Goal: Task Accomplishment & Management: Manage account settings

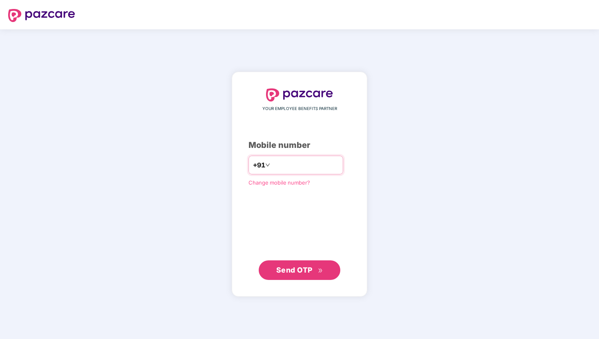
click at [284, 158] on div "+91" at bounding box center [295, 165] width 95 height 19
click at [283, 171] on input "number" at bounding box center [305, 165] width 67 height 13
type input "**********"
click at [305, 274] on span "Send OTP" at bounding box center [294, 270] width 36 height 9
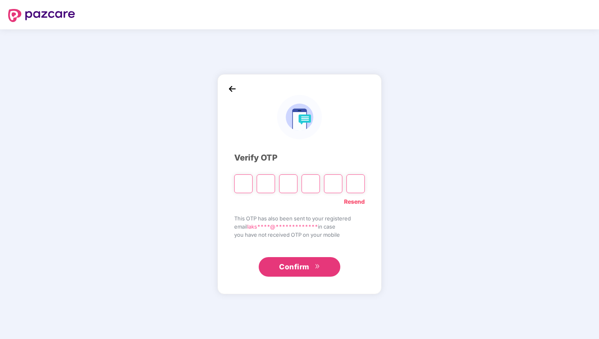
paste input "*"
type input "*"
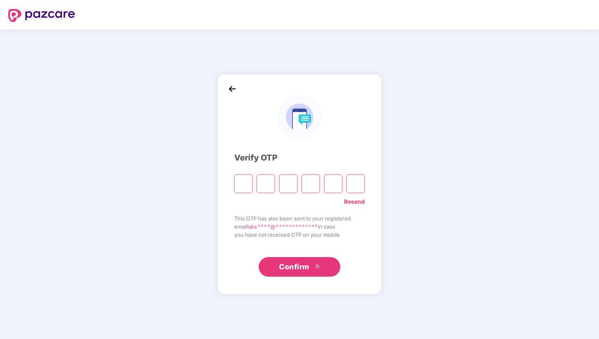
type input "*"
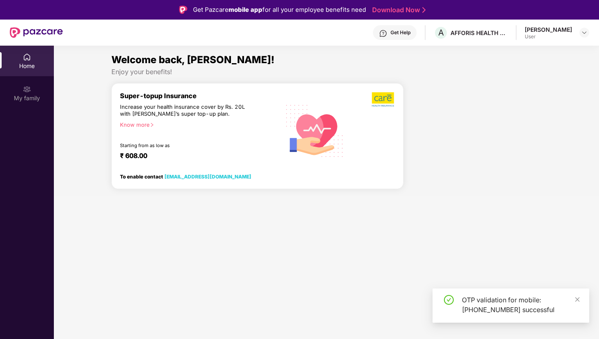
click at [222, 118] on div "Super-topup Insurance Increase your health insurance cover by Rs. 20L with [PER…" at bounding box center [200, 131] width 160 height 78
click at [123, 136] on div "Super-topup Insurance Increase your health insurance cover by Rs. 20L with [PER…" at bounding box center [200, 131] width 160 height 78
click at [153, 103] on div "Super-topup Insurance Increase your health insurance cover by Rs. 20L with [PER…" at bounding box center [200, 131] width 160 height 78
click at [33, 62] on div "Home" at bounding box center [27, 66] width 54 height 8
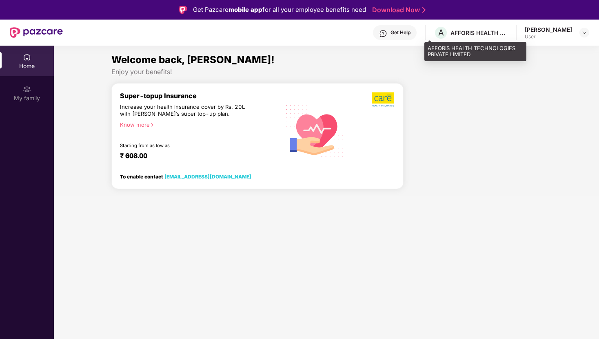
click at [458, 32] on div "AFFORIS HEALTH TECHNOLOGIES PRIVATE LIMITED" at bounding box center [478, 33] width 57 height 8
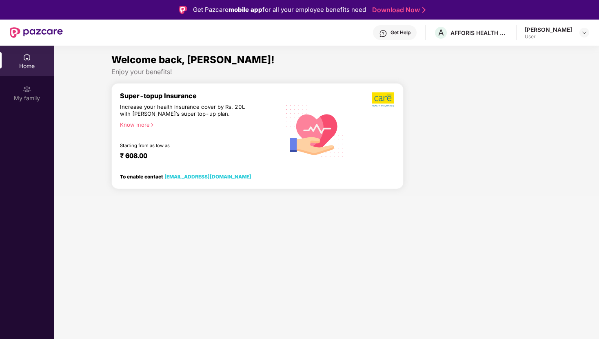
click at [543, 36] on div "User" at bounding box center [548, 36] width 47 height 7
click at [584, 32] on img at bounding box center [584, 32] width 7 height 7
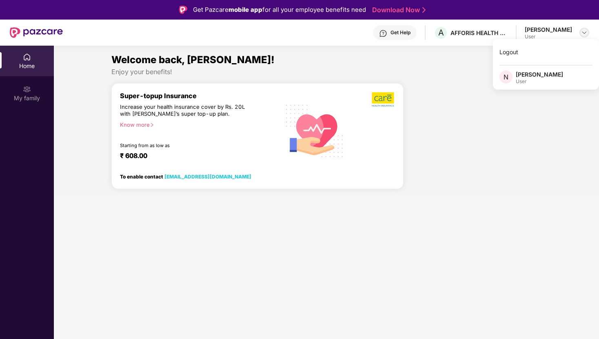
click at [584, 32] on img at bounding box center [584, 32] width 7 height 7
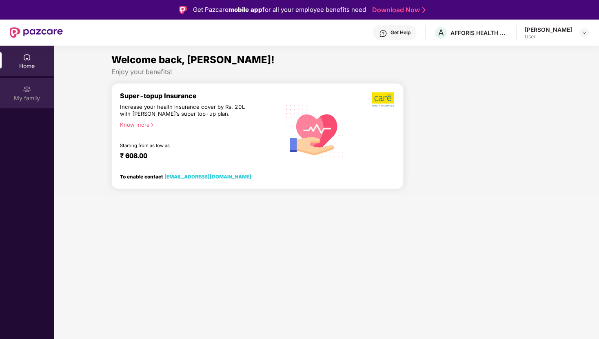
click at [36, 96] on div "My family" at bounding box center [27, 98] width 54 height 8
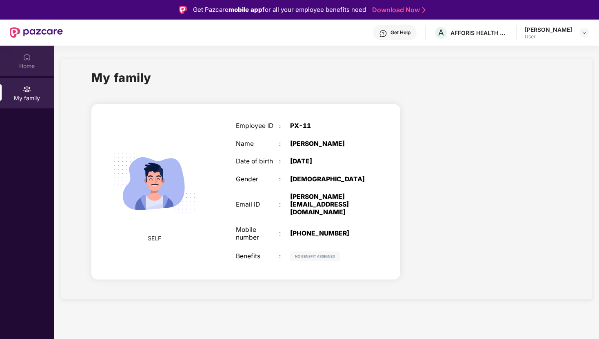
click at [27, 62] on div "Home" at bounding box center [27, 66] width 54 height 8
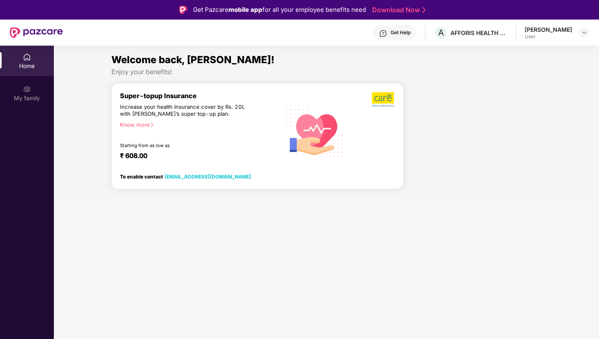
click at [153, 126] on icon "right" at bounding box center [152, 125] width 4 height 4
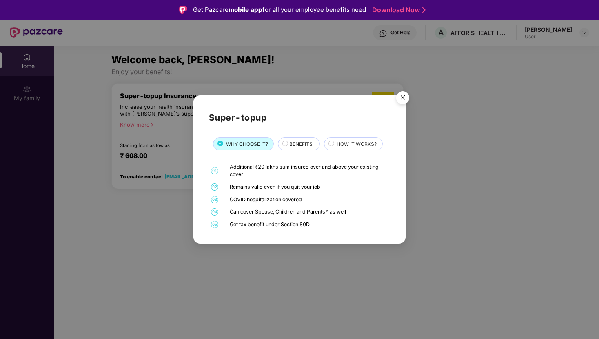
click at [401, 96] on img "Close" at bounding box center [402, 99] width 23 height 23
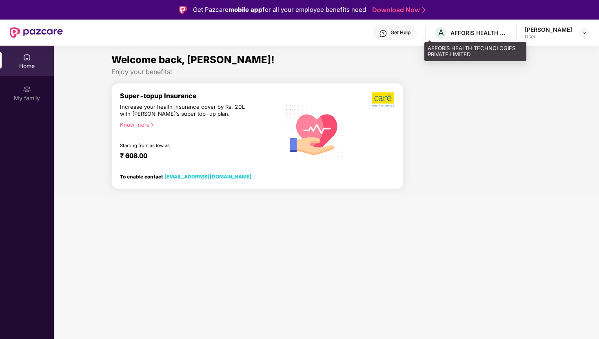
click at [440, 31] on div "A AFFORIS HEALTH TECHNOLOGIES PRIVATE LIMITED" at bounding box center [471, 33] width 74 height 14
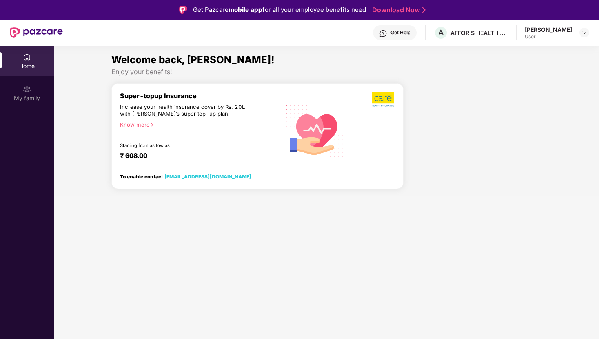
click at [457, 51] on section "Welcome back, [PERSON_NAME]! Enjoy your benefits! Super-topup Insurance Increas…" at bounding box center [326, 215] width 545 height 339
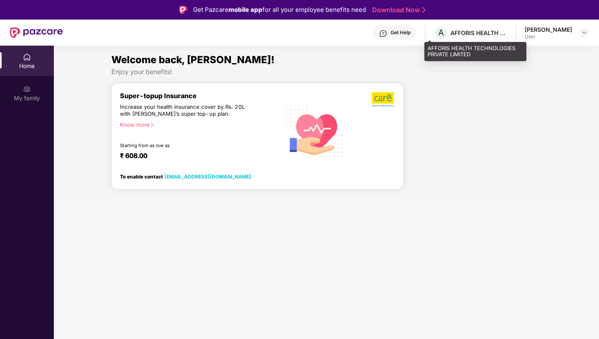
click at [457, 35] on div "AFFORIS HEALTH TECHNOLOGIES PRIVATE LIMITED" at bounding box center [478, 33] width 57 height 8
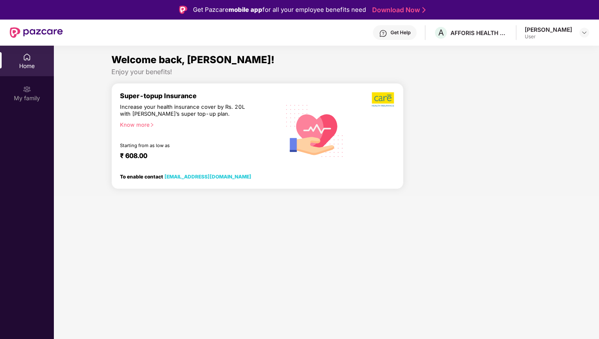
click at [453, 51] on section "Welcome back, [PERSON_NAME]! Enjoy your benefits! Super-topup Insurance Increas…" at bounding box center [326, 215] width 545 height 339
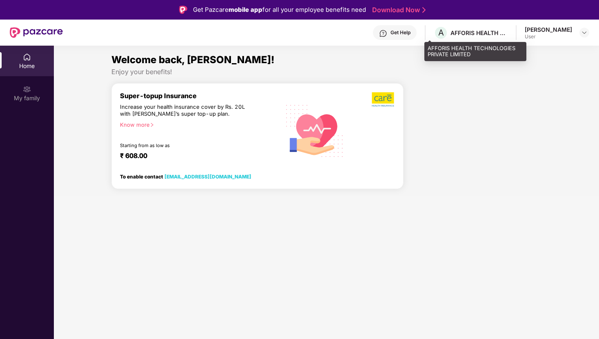
click at [454, 32] on div "AFFORIS HEALTH TECHNOLOGIES PRIVATE LIMITED" at bounding box center [478, 33] width 57 height 8
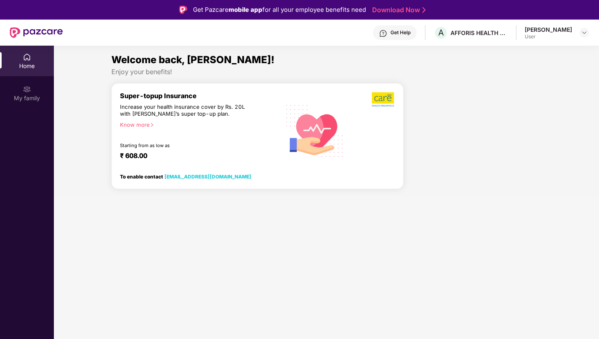
click at [453, 51] on section "Welcome back, [PERSON_NAME]! Enjoy your benefits! Super-topup Insurance Increas…" at bounding box center [326, 215] width 545 height 339
click at [138, 129] on div "Super-topup Insurance Increase your health insurance cover by Rs. 20L with [PER…" at bounding box center [200, 131] width 160 height 78
click at [154, 124] on icon "right" at bounding box center [152, 125] width 4 height 4
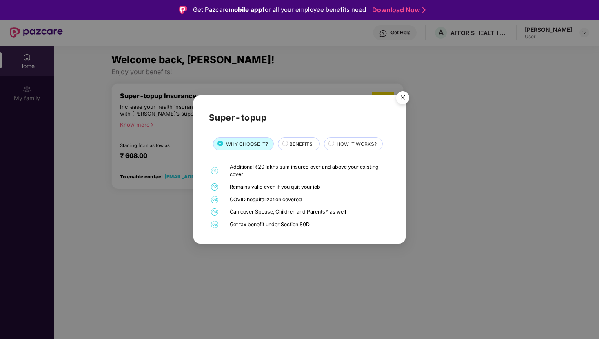
click at [295, 142] on span "BENEFITS" at bounding box center [300, 144] width 23 height 8
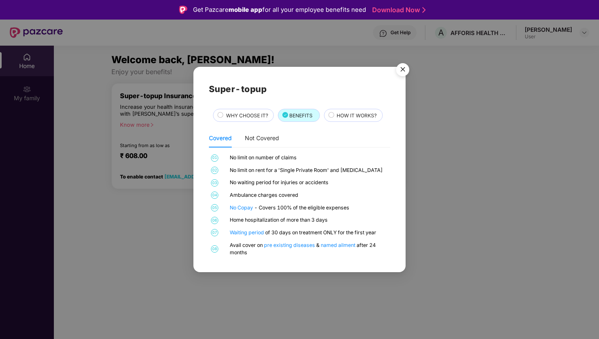
click at [358, 115] on span "HOW IT WORKS?" at bounding box center [357, 116] width 40 height 8
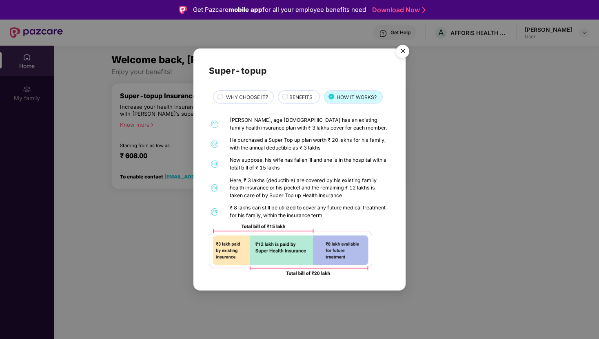
scroll to position [46, 0]
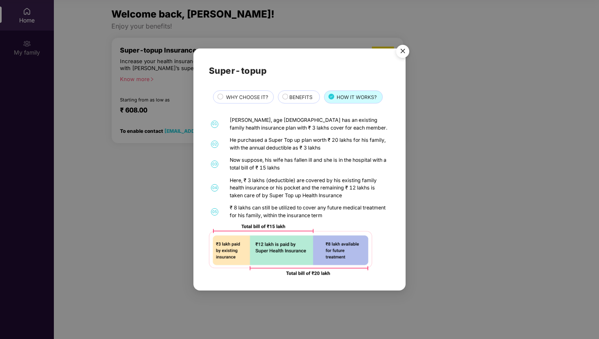
click at [399, 54] on img "Close" at bounding box center [402, 52] width 23 height 23
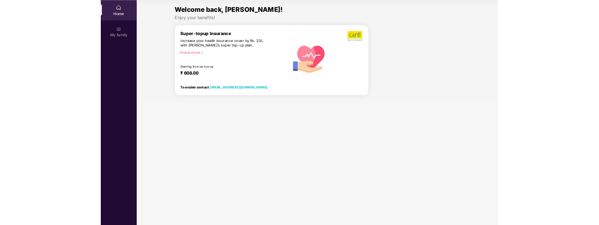
scroll to position [0, 0]
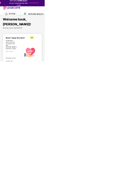
click at [99, 188] on div "Super-topup Insurance Increase your health insurance cover by Rs. 20L with [PER…" at bounding box center [70, 159] width 104 height 91
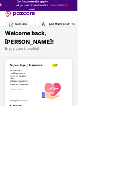
click at [61, 157] on div "Know more" at bounding box center [50, 160] width 64 height 6
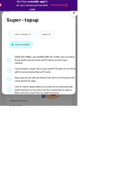
click at [139, 175] on div "Super-topup WHY CHOOSE IT? BENEFITS HOW IT WORKS? 01 [PERSON_NAME], age [DEMOGR…" at bounding box center [69, 95] width 139 height 190
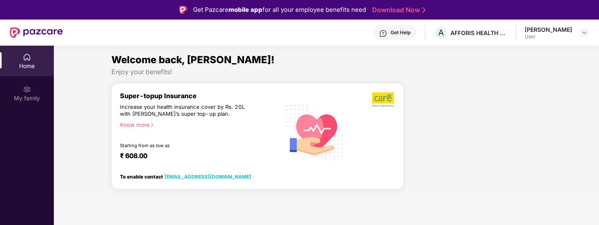
click at [552, 31] on div "[PERSON_NAME]" at bounding box center [548, 30] width 47 height 8
click at [585, 29] on img at bounding box center [584, 32] width 7 height 7
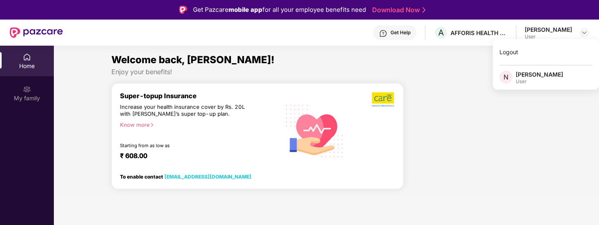
click at [523, 84] on div "User" at bounding box center [539, 81] width 47 height 7
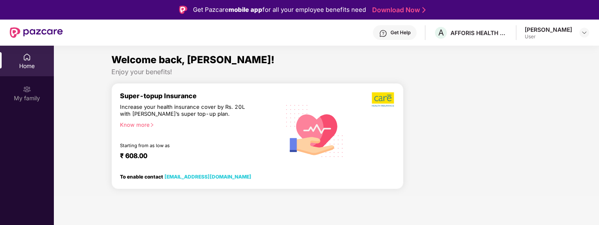
click at [523, 82] on div "Welcome back, [PERSON_NAME]! Enjoy your benefits! Super-topup Insurance Increas…" at bounding box center [327, 124] width 552 height 144
click at [28, 31] on img at bounding box center [36, 32] width 53 height 11
click at [10, 34] on img at bounding box center [36, 32] width 53 height 11
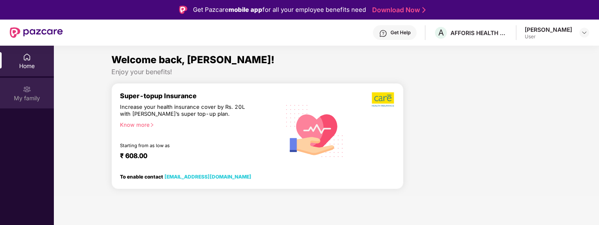
click at [33, 88] on div "My family" at bounding box center [27, 93] width 54 height 31
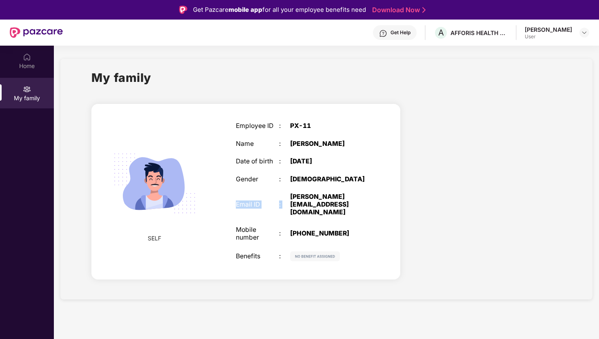
drag, startPoint x: 239, startPoint y: 203, endPoint x: 391, endPoint y: 201, distance: 152.6
click at [392, 201] on div "SELF Employee ID : PX-11 Name : [PERSON_NAME] Date of birth : [DEMOGRAPHIC_DATA…" at bounding box center [245, 192] width 309 height 176
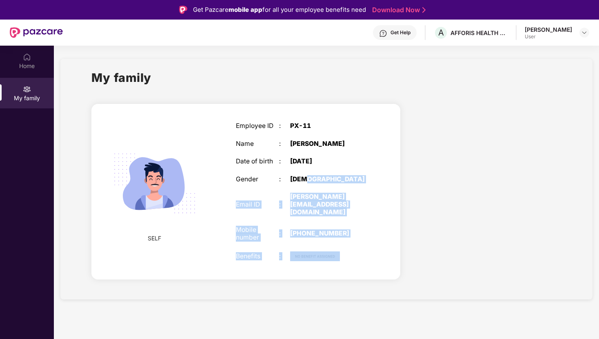
drag, startPoint x: 356, startPoint y: 248, endPoint x: 287, endPoint y: 106, distance: 158.2
click at [287, 106] on div "SELF Employee ID : PX-11 Name : [PERSON_NAME] Date of birth : [DEMOGRAPHIC_DATA…" at bounding box center [245, 192] width 309 height 176
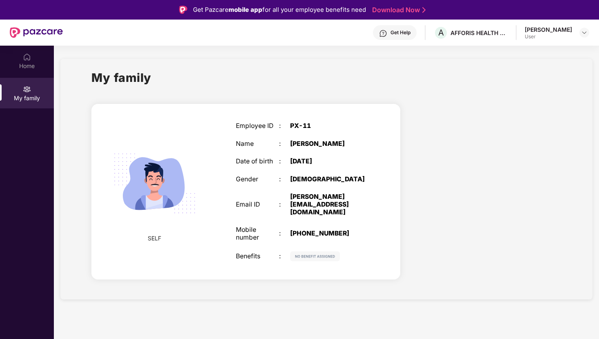
click at [339, 241] on div "Mobile number : [PHONE_NUMBER]" at bounding box center [301, 233] width 130 height 15
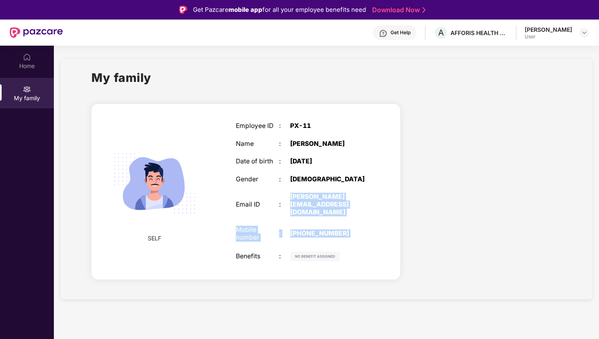
drag, startPoint x: 339, startPoint y: 241, endPoint x: 273, endPoint y: 153, distance: 110.5
click at [273, 153] on div "Employee ID : PX-11 Name : [PERSON_NAME] Date of birth : [DEMOGRAPHIC_DATA] Gen…" at bounding box center [301, 192] width 146 height 160
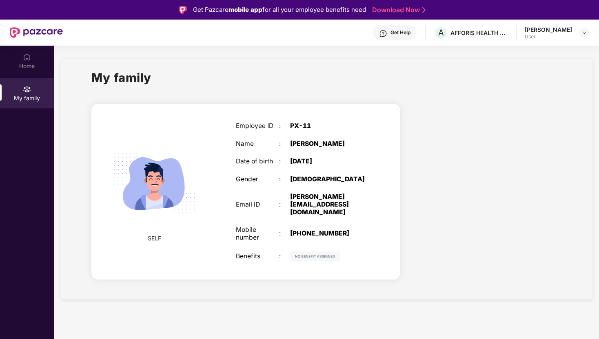
click at [234, 128] on div "Employee ID : PX-11 Name : [PERSON_NAME] Date of birth : [DEMOGRAPHIC_DATA] Gen…" at bounding box center [301, 192] width 146 height 160
